Goal: Task Accomplishment & Management: Use online tool/utility

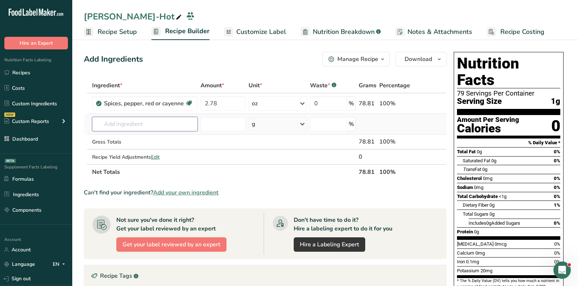
click at [150, 128] on input "text" at bounding box center [144, 124] width 105 height 14
paste input "brown sugar"
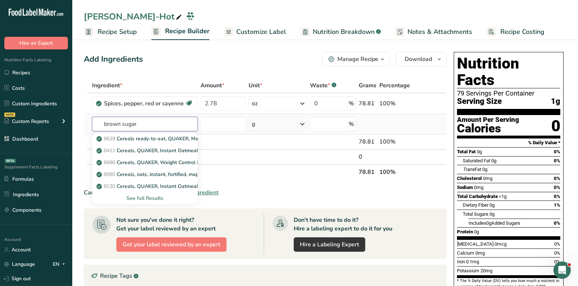
type input "brown sugar"
click at [151, 198] on div "See full Results" at bounding box center [145, 199] width 94 height 8
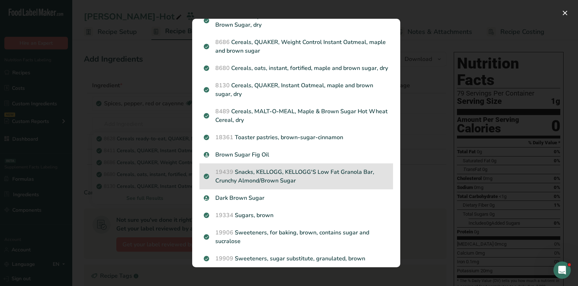
scroll to position [66, 0]
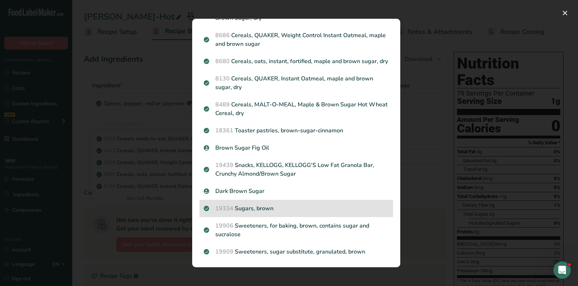
click at [258, 211] on p "19334 Sugars, brown" at bounding box center [296, 208] width 185 height 9
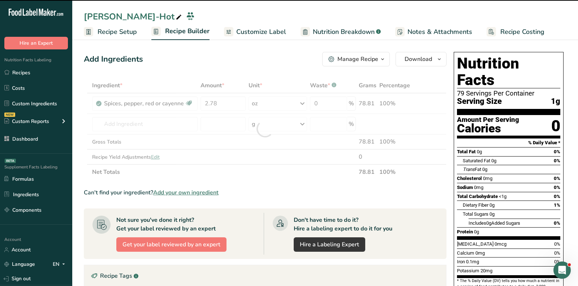
type input "0"
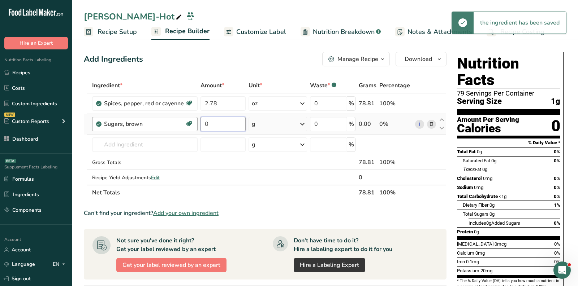
drag, startPoint x: 224, startPoint y: 122, endPoint x: 194, endPoint y: 122, distance: 30.0
click at [194, 122] on tr "Sugars, brown Dairy free Gluten free Vegan Vegetarian Soy free 0 g Portions 1 t…" at bounding box center [265, 124] width 362 height 21
paste input "2.09"
type input "2.09"
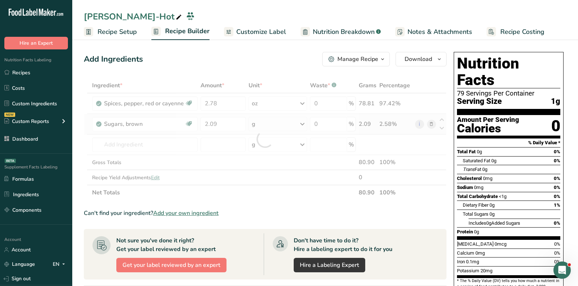
click at [283, 121] on div "Ingredient * Amount * Unit * Waste * .a-a{fill:#347362;}.b-a{fill:#fff;} Grams …" at bounding box center [265, 139] width 363 height 122
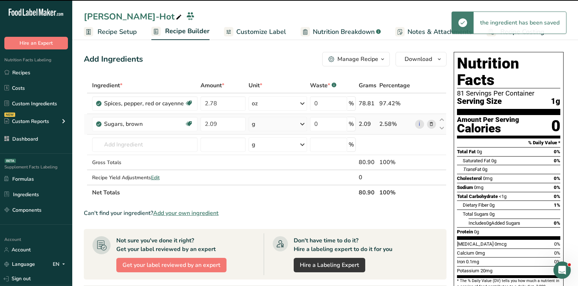
click at [283, 121] on div "g" at bounding box center [277, 124] width 59 height 14
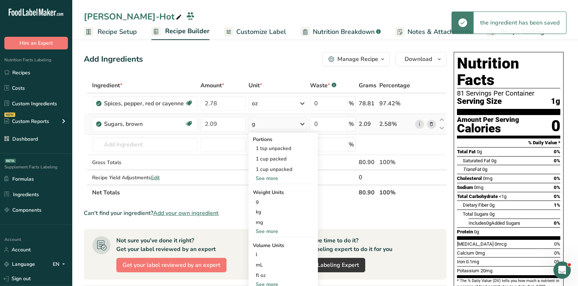
click at [267, 233] on div "See more" at bounding box center [283, 232] width 61 height 8
click at [265, 249] on div "oz" at bounding box center [283, 254] width 61 height 10
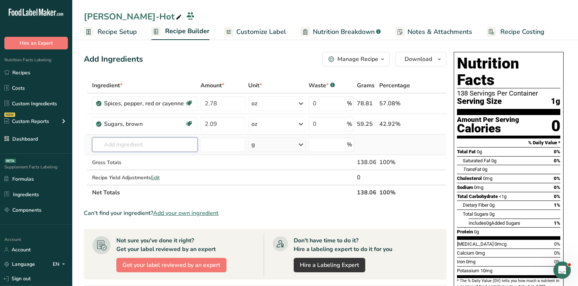
click at [161, 141] on input "text" at bounding box center [144, 145] width 105 height 14
paste input "garlic powder"
click at [160, 160] on p "2020 Spices, garlic powder" at bounding box center [132, 160] width 68 height 8
type input "Spices, garlic powder"
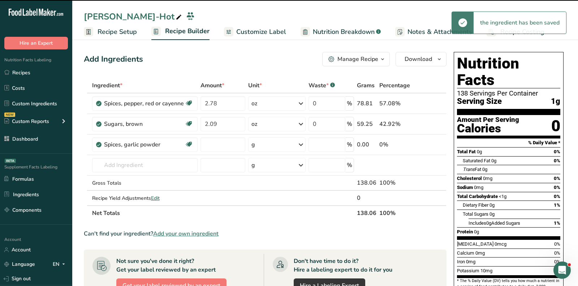
type input "0"
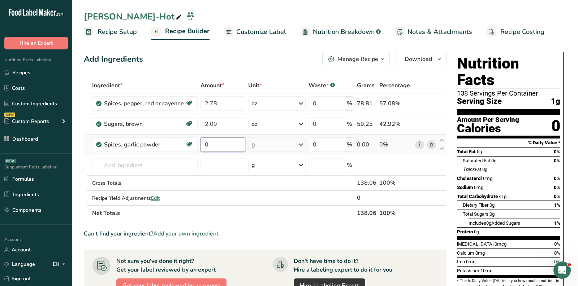
click at [220, 150] on input "0" at bounding box center [222, 145] width 45 height 14
paste input "1.39"
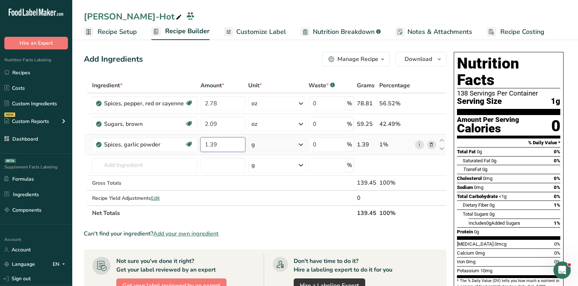
type input "1.39"
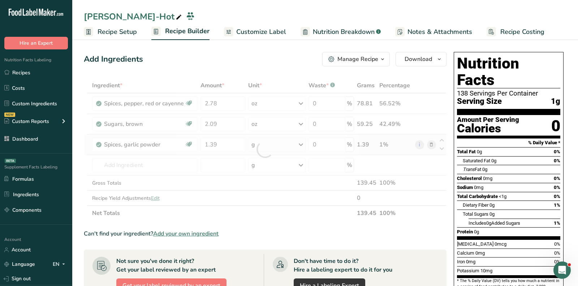
click at [266, 139] on div "Ingredient * Amount * Unit * Waste * .a-a{fill:#347362;}.b-a{fill:#fff;} Grams …" at bounding box center [265, 149] width 363 height 143
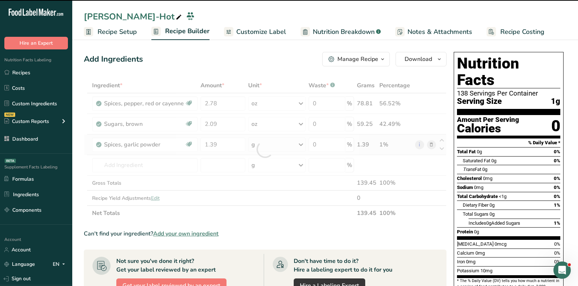
click at [266, 139] on div at bounding box center [265, 149] width 363 height 143
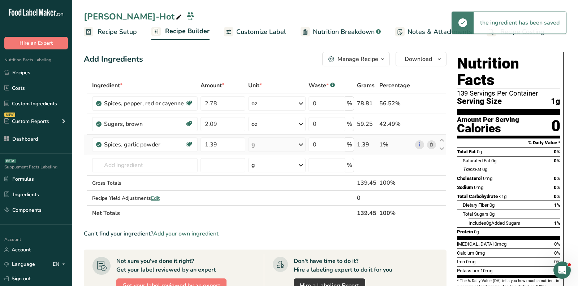
click at [267, 144] on div "g" at bounding box center [276, 145] width 57 height 14
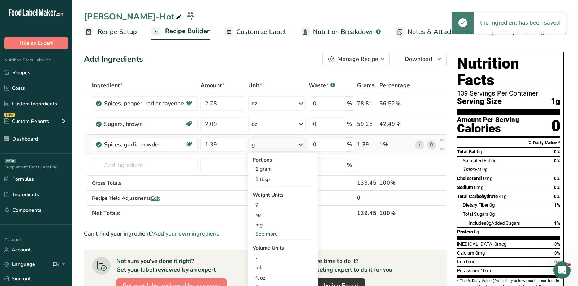
click at [264, 234] on div "See more" at bounding box center [282, 234] width 61 height 8
click at [266, 255] on div "oz" at bounding box center [282, 256] width 61 height 10
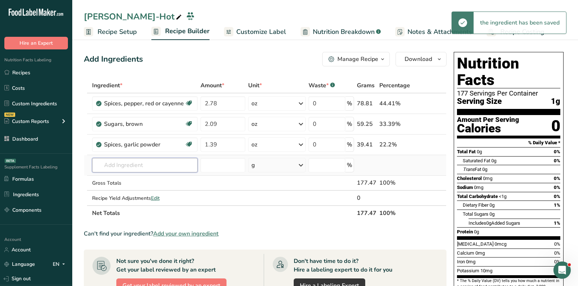
click at [121, 164] on input "text" at bounding box center [144, 165] width 105 height 14
paste input "kosher salt"
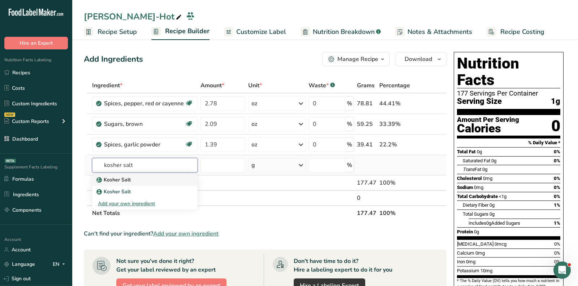
type input "kosher salt"
click at [142, 177] on div "Kosher Salt" at bounding box center [139, 180] width 82 height 8
type input "Kosher Salt"
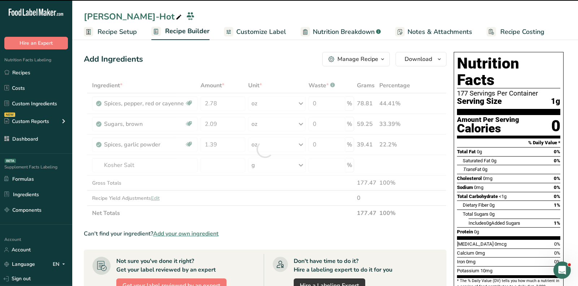
type input "0"
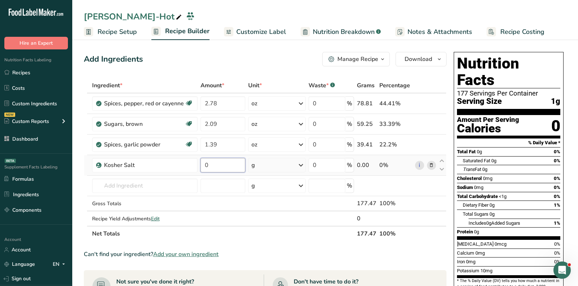
click at [212, 171] on input "0" at bounding box center [222, 165] width 45 height 14
paste input ".7"
type input "0.7"
click at [265, 169] on div "Ingredient * Amount * Unit * Waste * .a-a{fill:#347362;}.b-a{fill:#fff;} Grams …" at bounding box center [265, 160] width 363 height 164
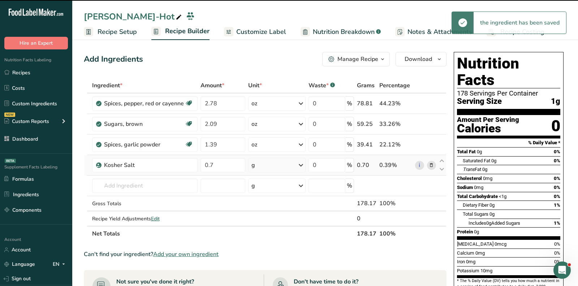
click at [265, 169] on div "g" at bounding box center [276, 165] width 57 height 14
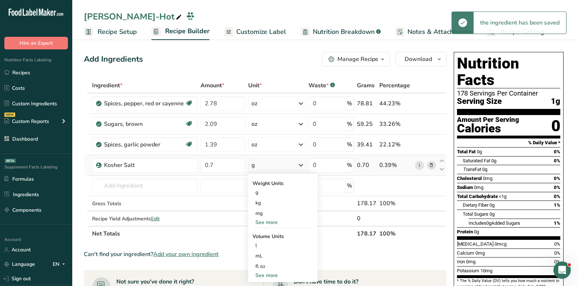
click at [266, 220] on div "See more" at bounding box center [282, 223] width 61 height 8
click at [268, 242] on div "oz" at bounding box center [282, 245] width 61 height 10
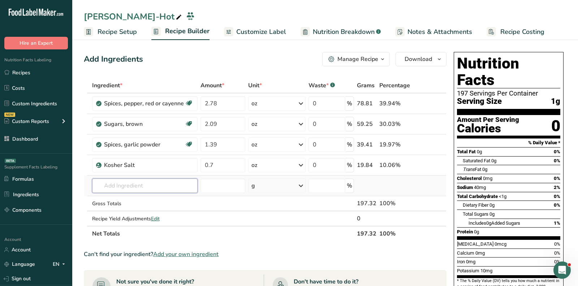
click at [157, 179] on input "text" at bounding box center [144, 186] width 105 height 14
paste input "onion powder"
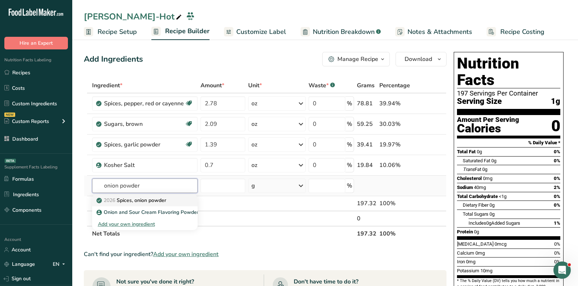
type input "onion powder"
click at [153, 200] on p "2026 Spices, onion powder" at bounding box center [132, 201] width 68 height 8
type input "Spices, onion powder"
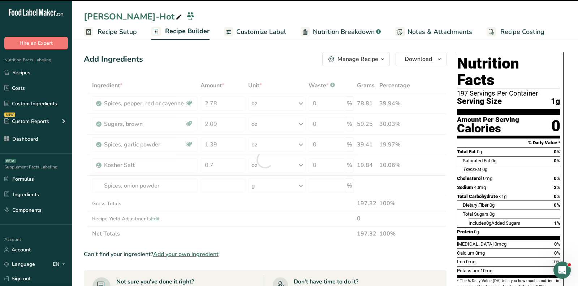
type input "0"
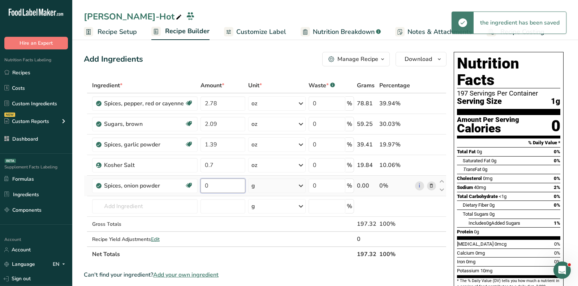
click at [215, 186] on input "0" at bounding box center [222, 186] width 45 height 14
paste input ".35"
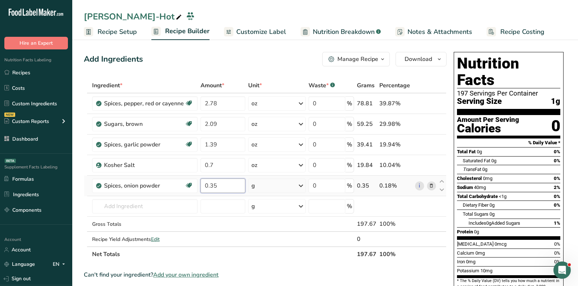
type input "0.35"
click at [264, 189] on div "Ingredient * Amount * Unit * Waste * .a-a{fill:#347362;}.b-a{fill:#fff;} Grams …" at bounding box center [265, 170] width 363 height 184
click at [264, 189] on div "g" at bounding box center [276, 186] width 57 height 14
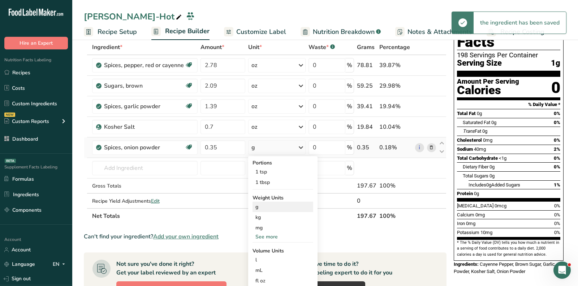
scroll to position [45, 0]
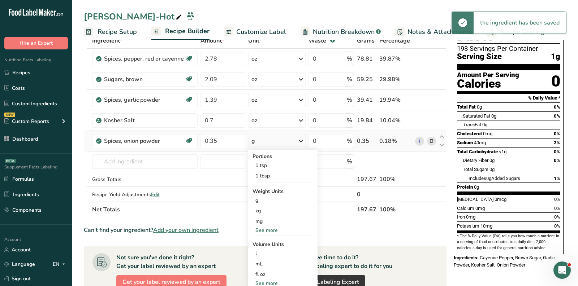
click at [264, 232] on div "See more" at bounding box center [282, 231] width 61 height 8
click at [264, 250] on div "oz" at bounding box center [282, 253] width 61 height 10
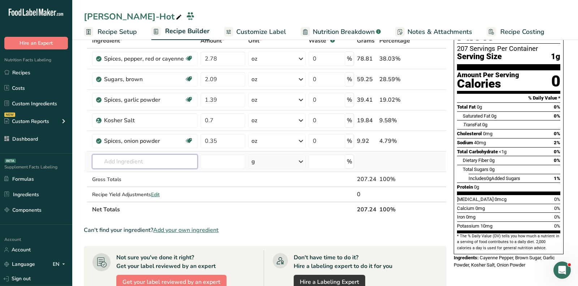
click at [155, 159] on input "text" at bounding box center [144, 162] width 105 height 14
paste input "dry mustard"
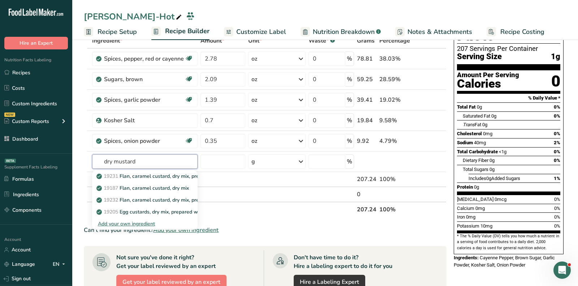
type input "dry mustard"
click at [154, 237] on section "Ingredient * Amount * Unit * Waste * .a-a{fill:#347362;}.b-a{fill:#fff;} Grams …" at bounding box center [265, 251] width 363 height 436
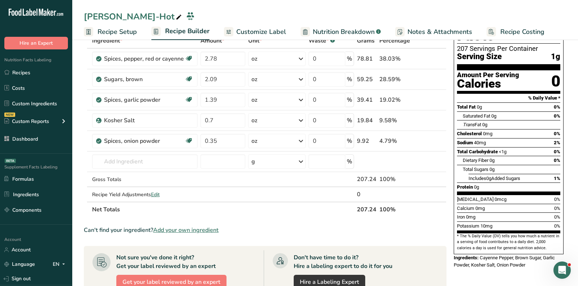
click at [185, 226] on span "Add your own ingredient" at bounding box center [185, 230] width 65 height 9
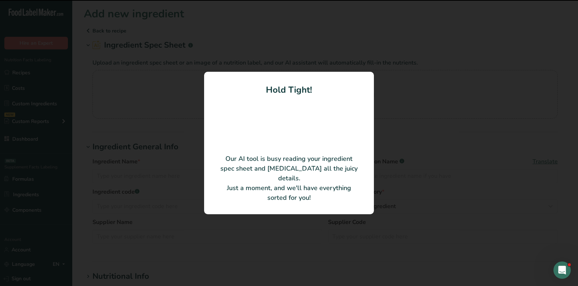
type input "Dry Mustard"
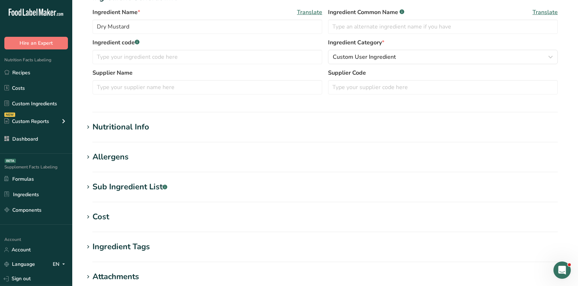
click at [114, 130] on div "Nutritional Info" at bounding box center [120, 127] width 57 height 12
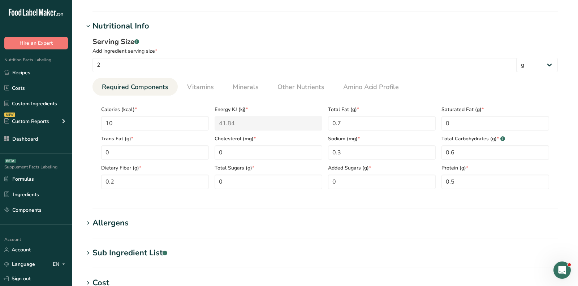
scroll to position [216, 0]
click at [272, 181] on Sugars "0" at bounding box center [269, 181] width 108 height 14
type Sugars "0.1"
click at [240, 82] on span "Minerals" at bounding box center [246, 87] width 26 height 10
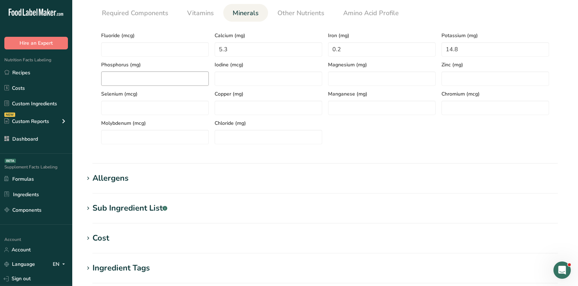
scroll to position [69, 0]
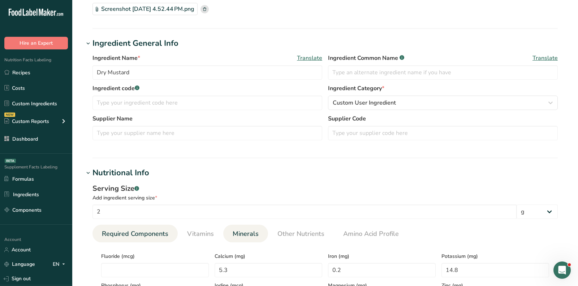
click at [130, 237] on span "Required Components" at bounding box center [135, 234] width 66 height 10
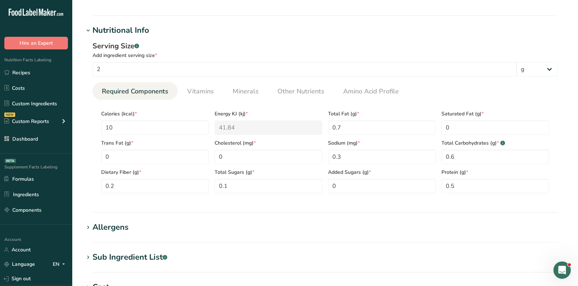
scroll to position [405, 0]
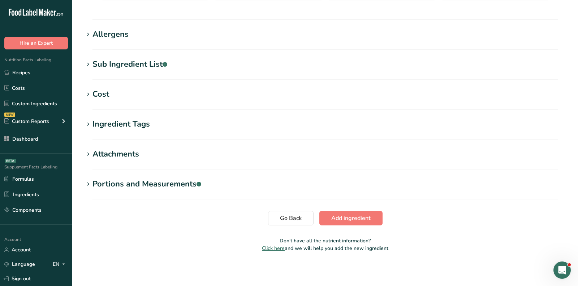
click at [343, 219] on span "Add ingredient" at bounding box center [350, 218] width 39 height 9
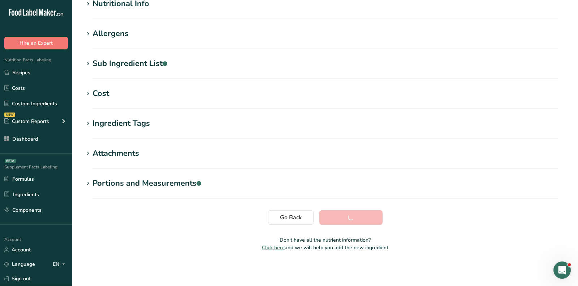
scroll to position [101, 0]
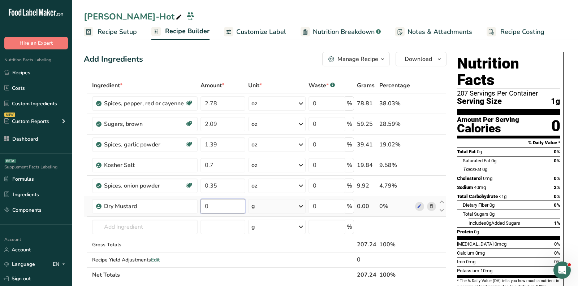
click at [215, 207] on input "0" at bounding box center [222, 206] width 45 height 14
paste input ".35"
type input "0.35"
click at [270, 207] on div "Ingredient * Amount * Unit * Waste * .a-a{fill:#347362;}.b-a{fill:#fff;} Grams …" at bounding box center [265, 180] width 363 height 205
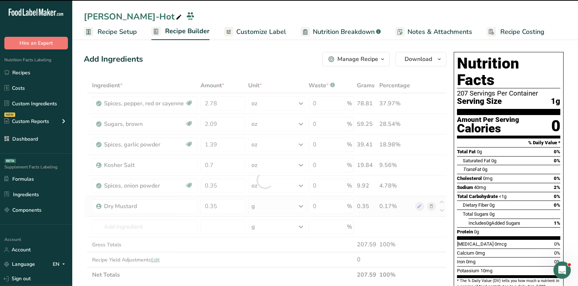
click at [270, 207] on div at bounding box center [265, 180] width 363 height 205
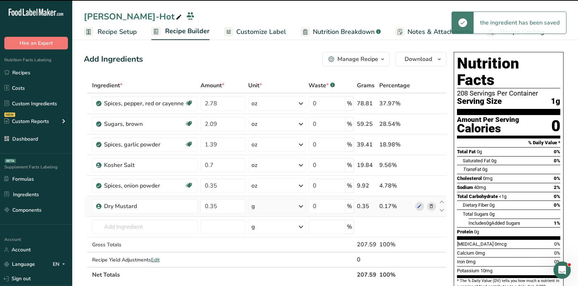
click at [270, 207] on div "g" at bounding box center [276, 206] width 57 height 14
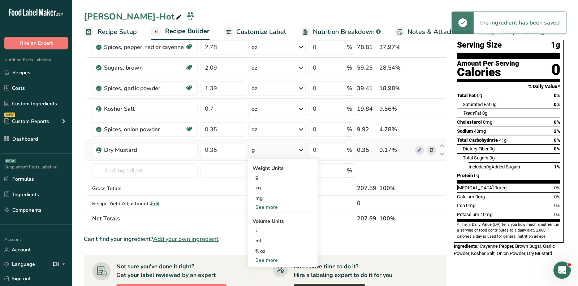
scroll to position [60, 0]
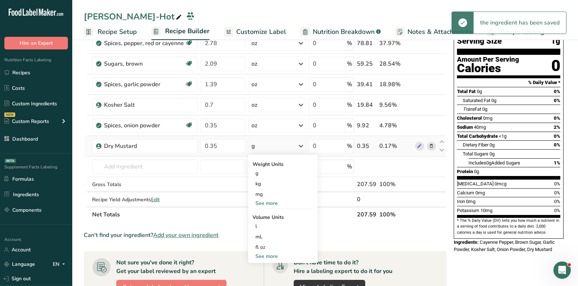
click at [266, 202] on div "See more" at bounding box center [282, 204] width 61 height 8
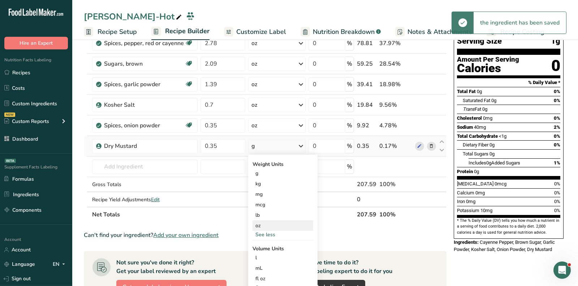
click at [266, 228] on div "oz" at bounding box center [282, 226] width 61 height 10
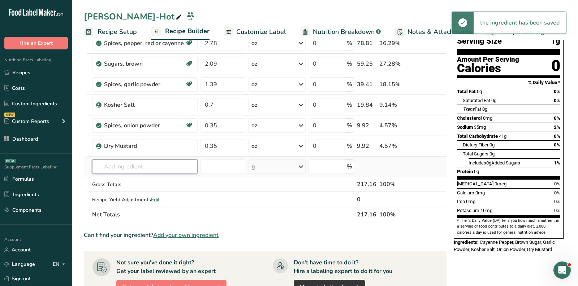
click at [173, 172] on input "text" at bounding box center [144, 167] width 105 height 14
paste input "Paprika"
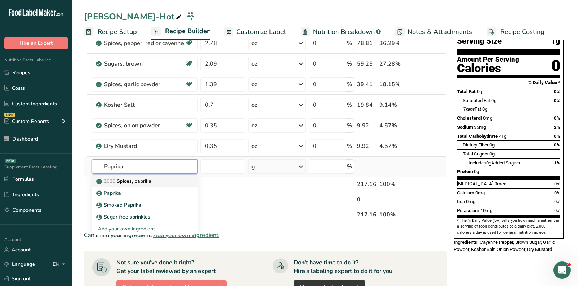
type input "Paprika"
click at [172, 180] on div "2028 Spices, paprika" at bounding box center [139, 182] width 82 height 8
type input "Spices, paprika"
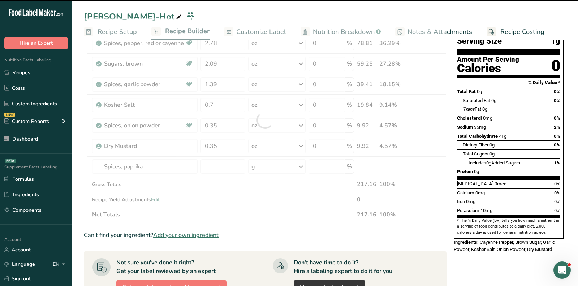
type input "0"
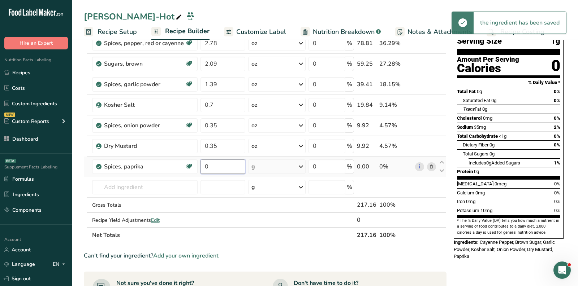
click at [218, 170] on input "0" at bounding box center [222, 167] width 45 height 14
paste input ".17"
type input "0.17"
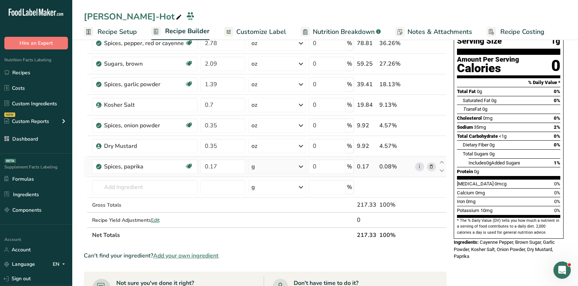
click at [283, 168] on div "Ingredient * Amount * Unit * Waste * .a-a{fill:#347362;}.b-a{fill:#fff;} Grams …" at bounding box center [265, 130] width 363 height 225
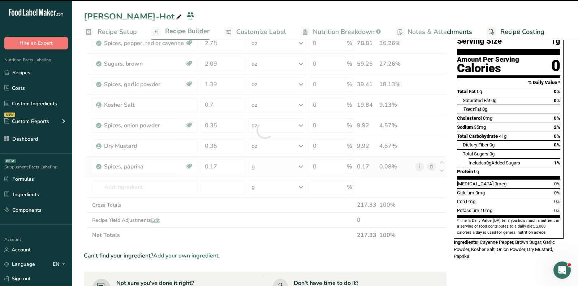
click at [283, 168] on div at bounding box center [265, 130] width 363 height 225
click at [283, 168] on div "g" at bounding box center [276, 167] width 57 height 14
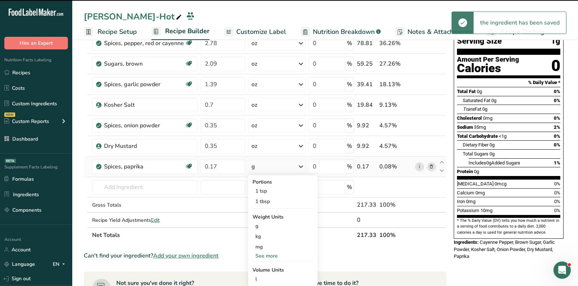
click at [283, 168] on div "g" at bounding box center [276, 167] width 57 height 14
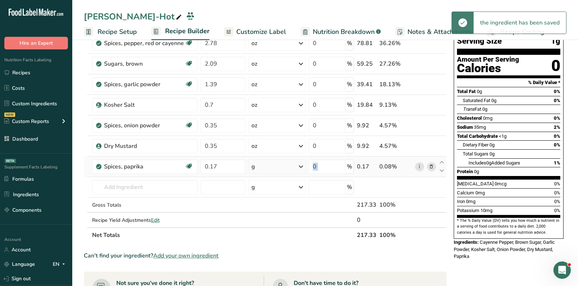
click at [283, 168] on div "g" at bounding box center [276, 167] width 57 height 14
click at [261, 253] on div "See more" at bounding box center [282, 256] width 61 height 8
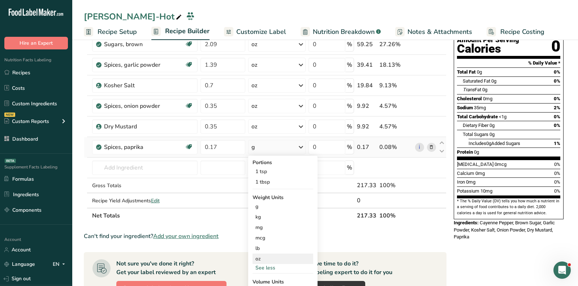
click at [261, 256] on div "oz" at bounding box center [282, 259] width 61 height 10
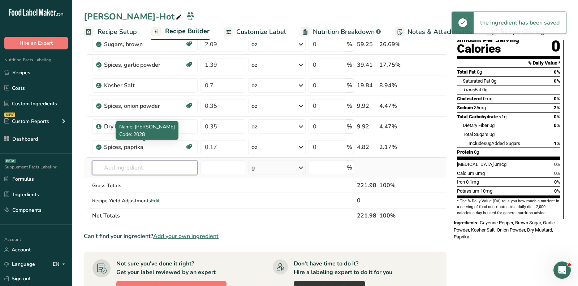
click at [159, 169] on input "text" at bounding box center [144, 168] width 105 height 14
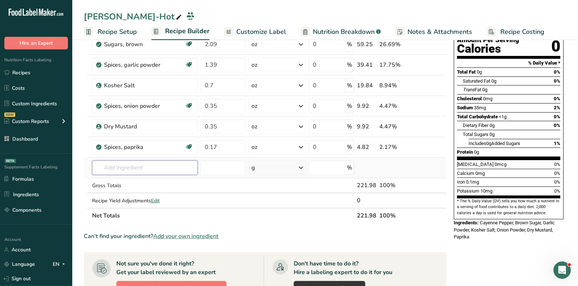
paste input "Smoked Paprika"
type input "Smoked Paprika"
click at [156, 180] on div "Smoked Paprika" at bounding box center [139, 183] width 82 height 8
type input "Smoked Paprika"
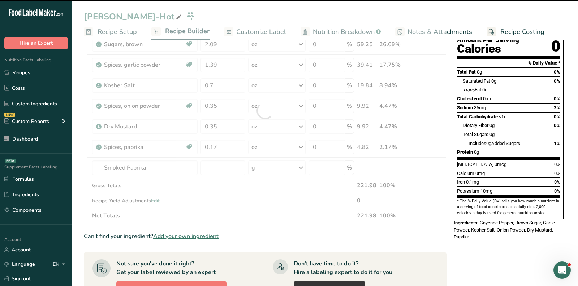
type input "0"
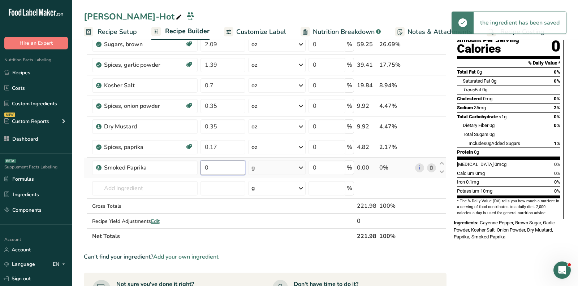
click at [222, 169] on input "0" at bounding box center [222, 168] width 45 height 14
paste input ".17"
type input "0.17"
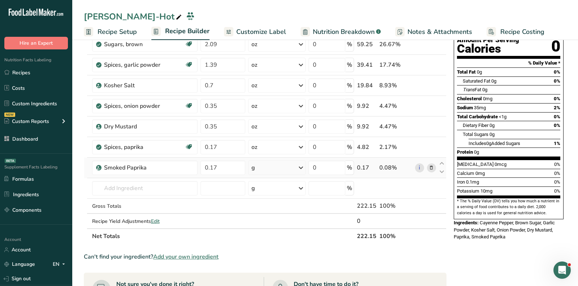
click at [272, 167] on div "Ingredient * Amount * Unit * Waste * .a-a{fill:#347362;}.b-a{fill:#fff;} Grams …" at bounding box center [265, 121] width 363 height 246
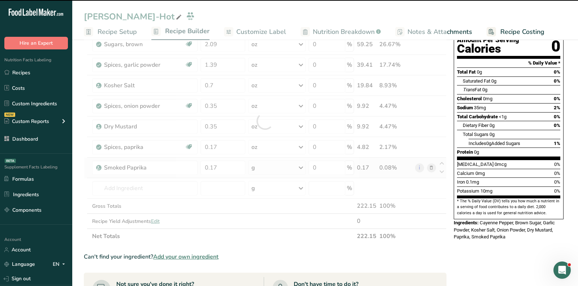
click at [272, 167] on div at bounding box center [265, 121] width 363 height 246
click at [272, 167] on div "g" at bounding box center [276, 168] width 57 height 14
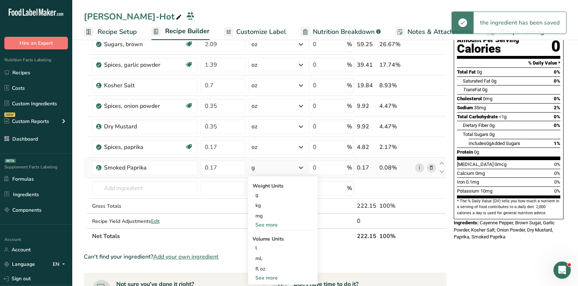
click at [272, 167] on div "g" at bounding box center [276, 168] width 57 height 14
click at [268, 226] on div "See more" at bounding box center [282, 225] width 61 height 8
click at [268, 247] on div "oz" at bounding box center [282, 247] width 61 height 10
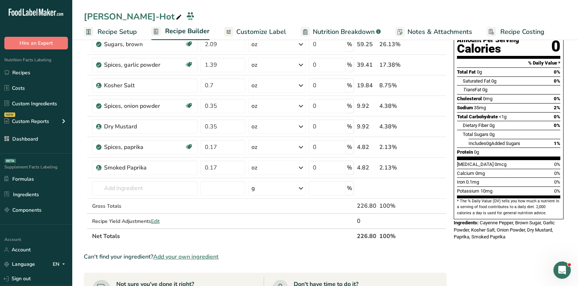
drag, startPoint x: 358, startPoint y: 237, endPoint x: 380, endPoint y: 237, distance: 22.4
click at [380, 237] on tr "Net Totals 226.80 100%" at bounding box center [265, 236] width 362 height 15
copy tr "226.80"
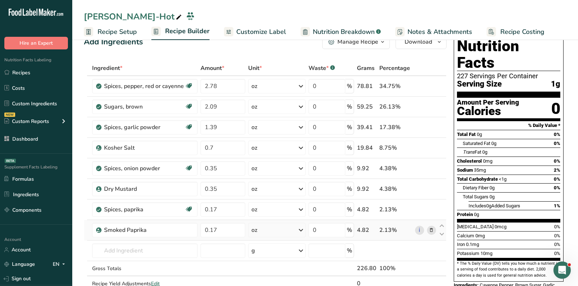
scroll to position [0, 0]
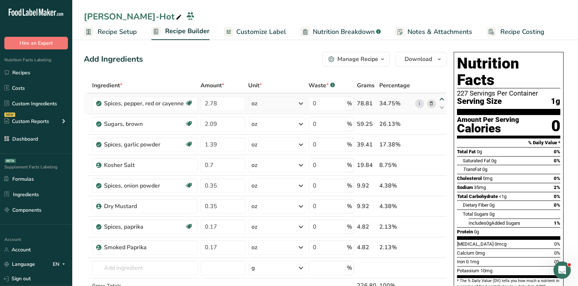
click at [513, 117] on div "Amount Per Serving" at bounding box center [488, 120] width 62 height 7
click at [257, 34] on span "Customize Label" at bounding box center [261, 32] width 50 height 10
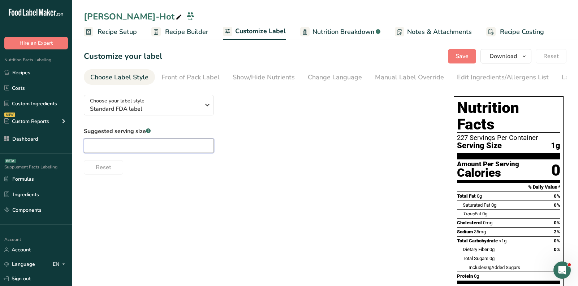
click at [155, 146] on input "text" at bounding box center [149, 146] width 130 height 14
paste input "1/4 teaspoon"
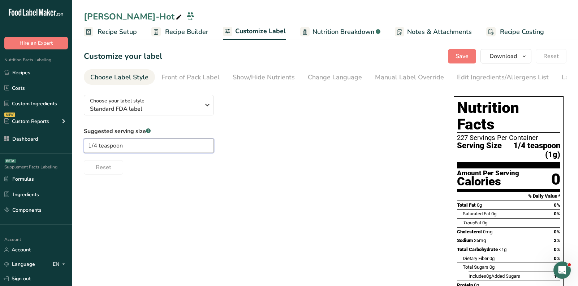
click at [121, 148] on input "1/4 teaspoon" at bounding box center [149, 146] width 130 height 14
click at [111, 147] on input "1/4 teaspoon" at bounding box center [149, 146] width 130 height 14
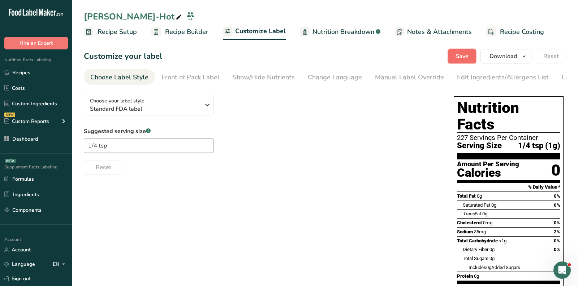
click at [463, 56] on span "Save" at bounding box center [461, 56] width 13 height 9
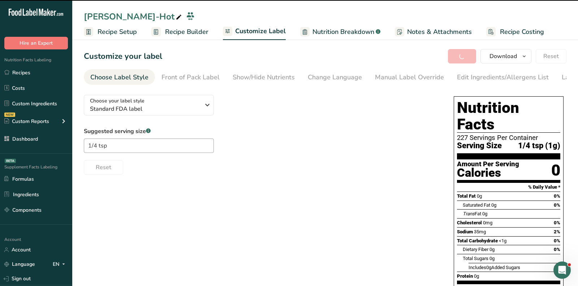
type input "1/4 tsp"
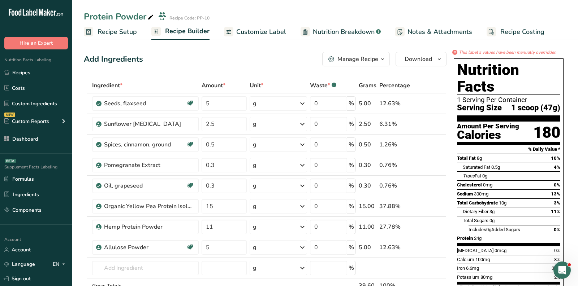
click at [254, 61] on div "Add Ingredients Manage Recipe Delete Recipe Duplicate Recipe Scale Recipe Save …" at bounding box center [265, 59] width 363 height 14
